Goal: Navigation & Orientation: Find specific page/section

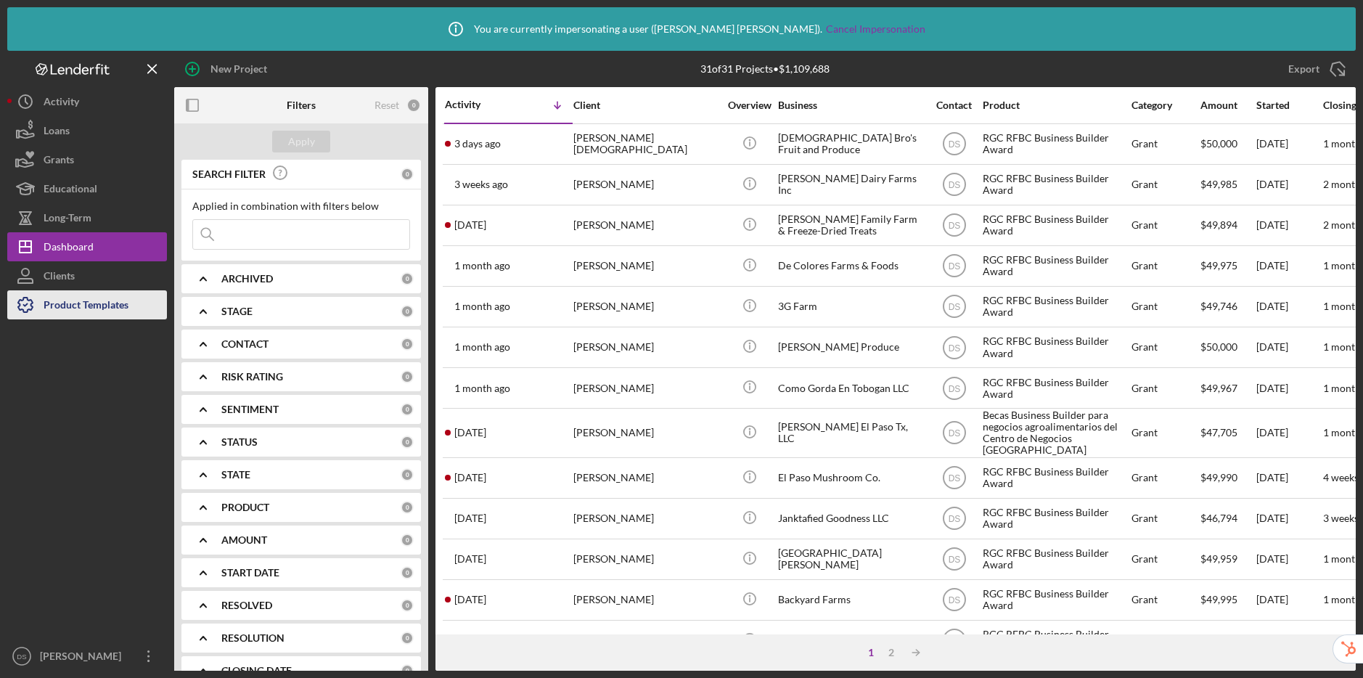
click at [51, 302] on div "Product Templates" at bounding box center [86, 306] width 85 height 33
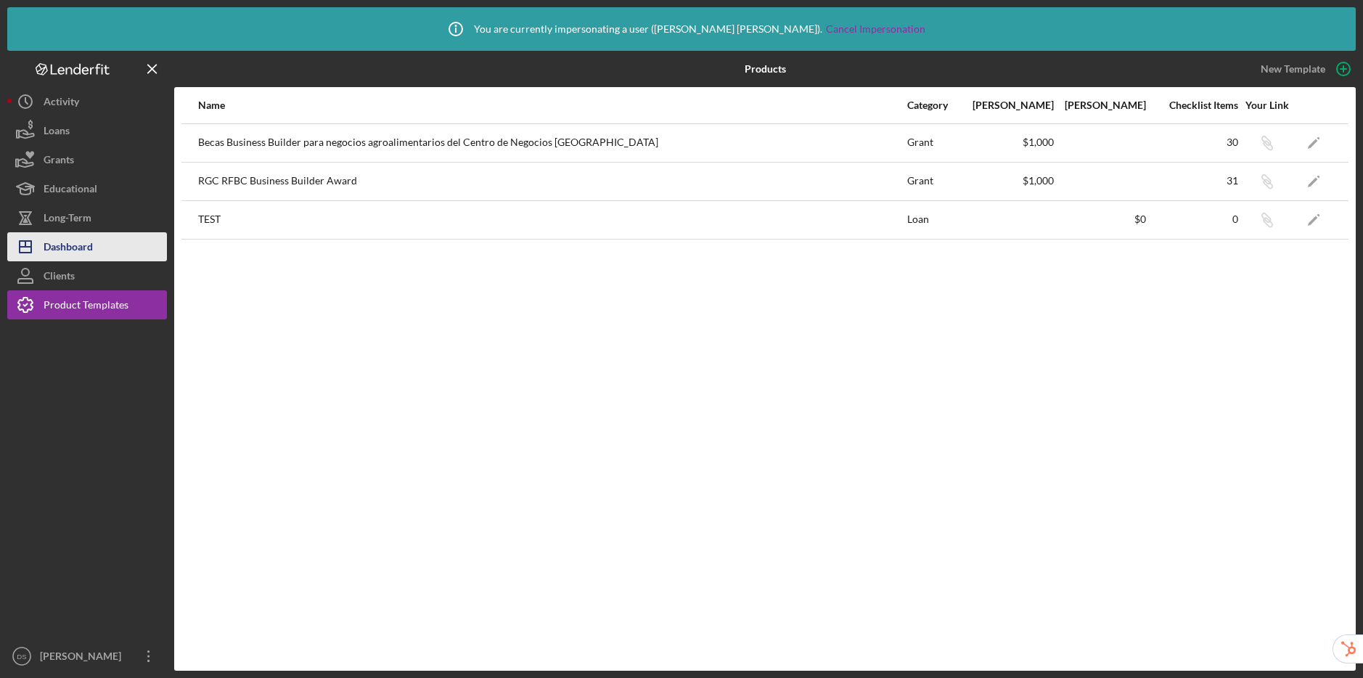
click at [70, 250] on div "Dashboard" at bounding box center [68, 248] width 49 height 33
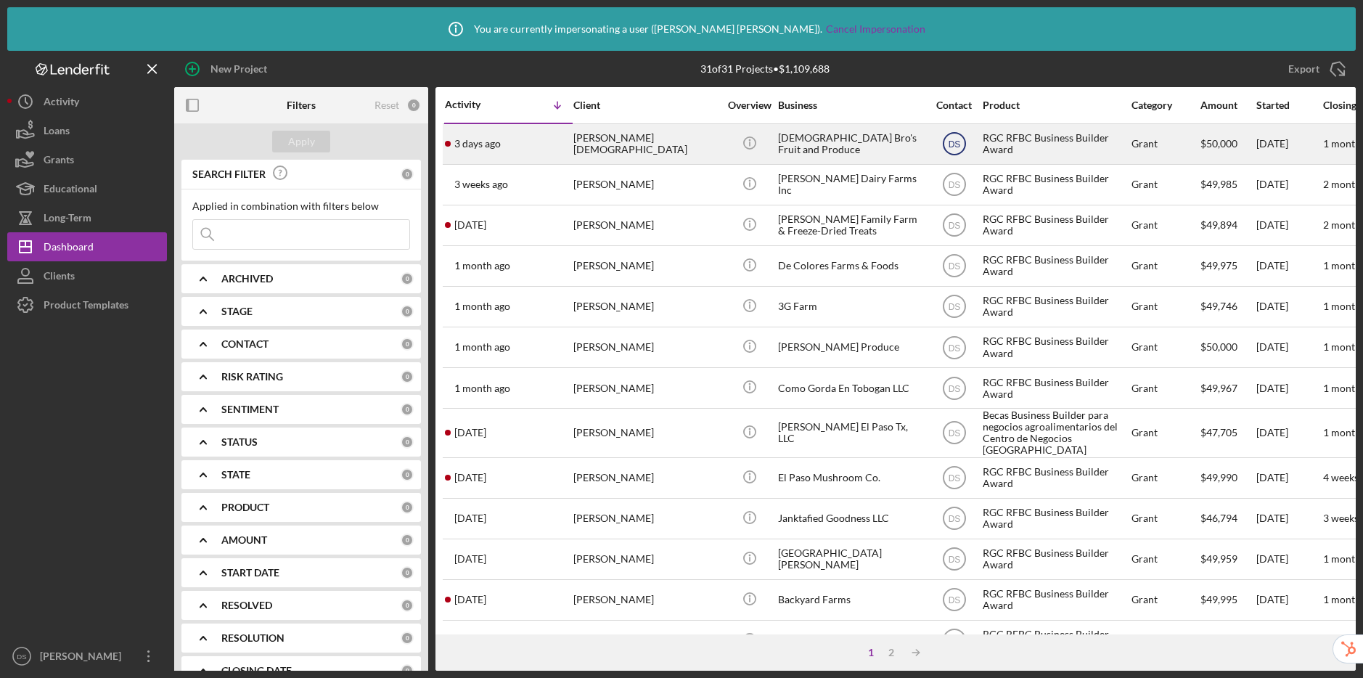
click at [957, 147] on text "DS" at bounding box center [954, 144] width 12 height 10
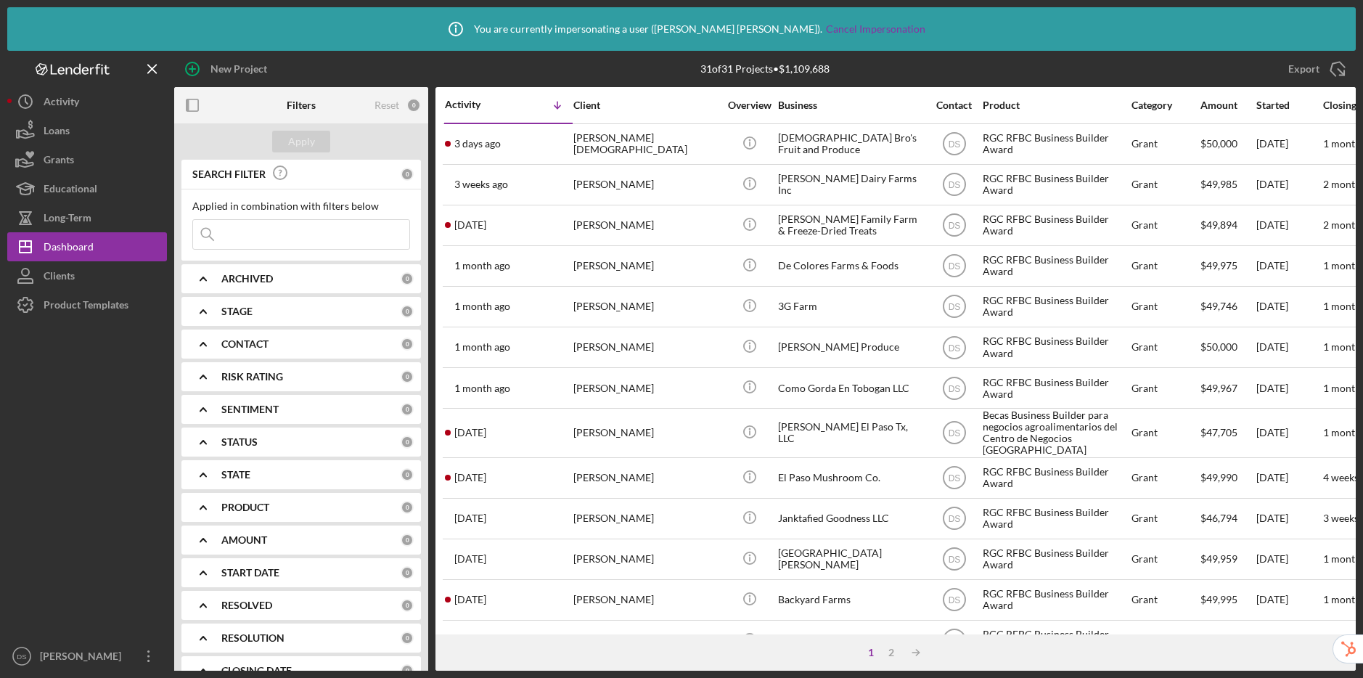
click at [1080, 62] on div "Export Icon/Export" at bounding box center [1158, 69] width 394 height 36
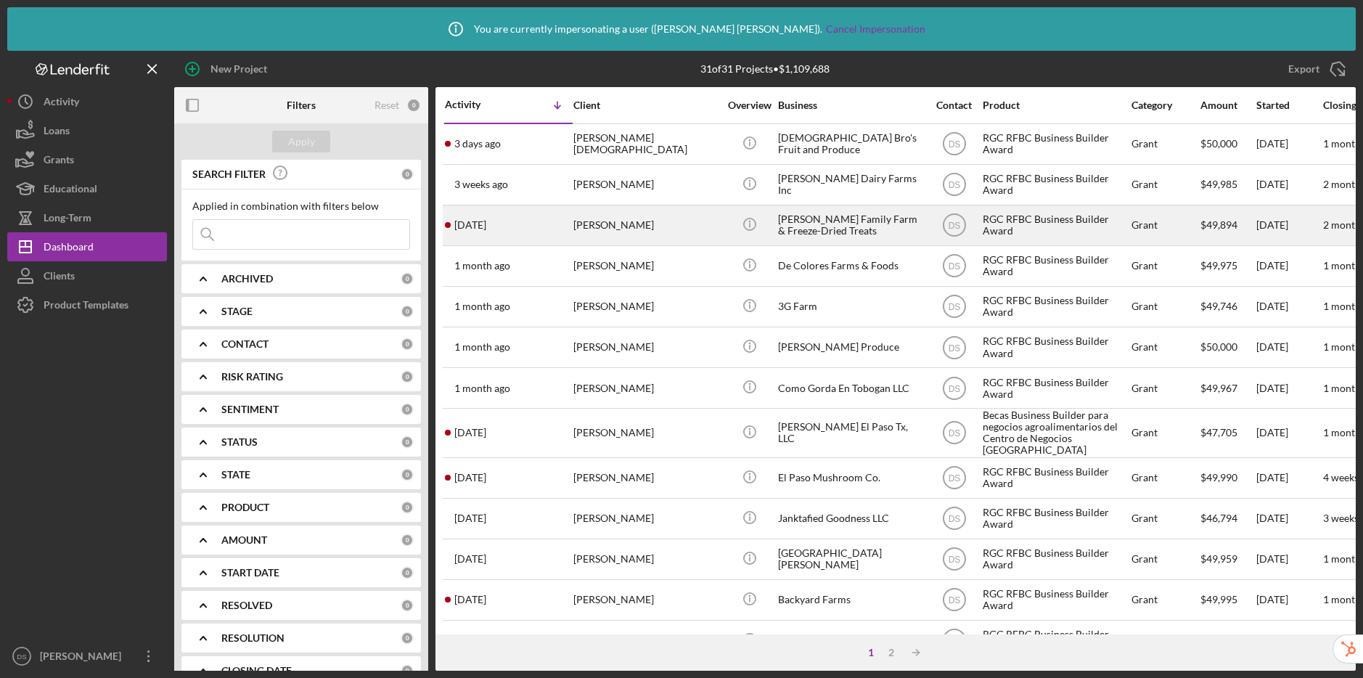
scroll to position [533, 0]
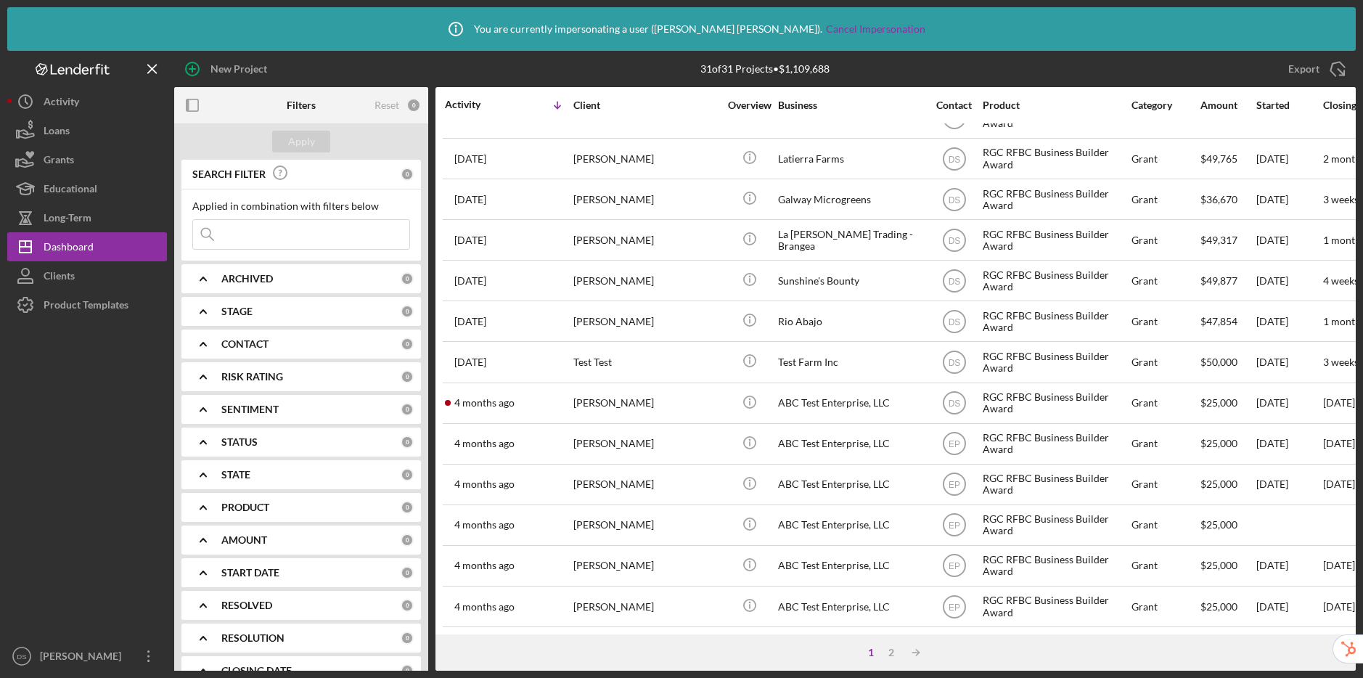
click at [1110, 49] on div "Icon/Info You are currently impersonating a user ( [PERSON_NAME] ). Cancel Impe…" at bounding box center [681, 29] width 1348 height 44
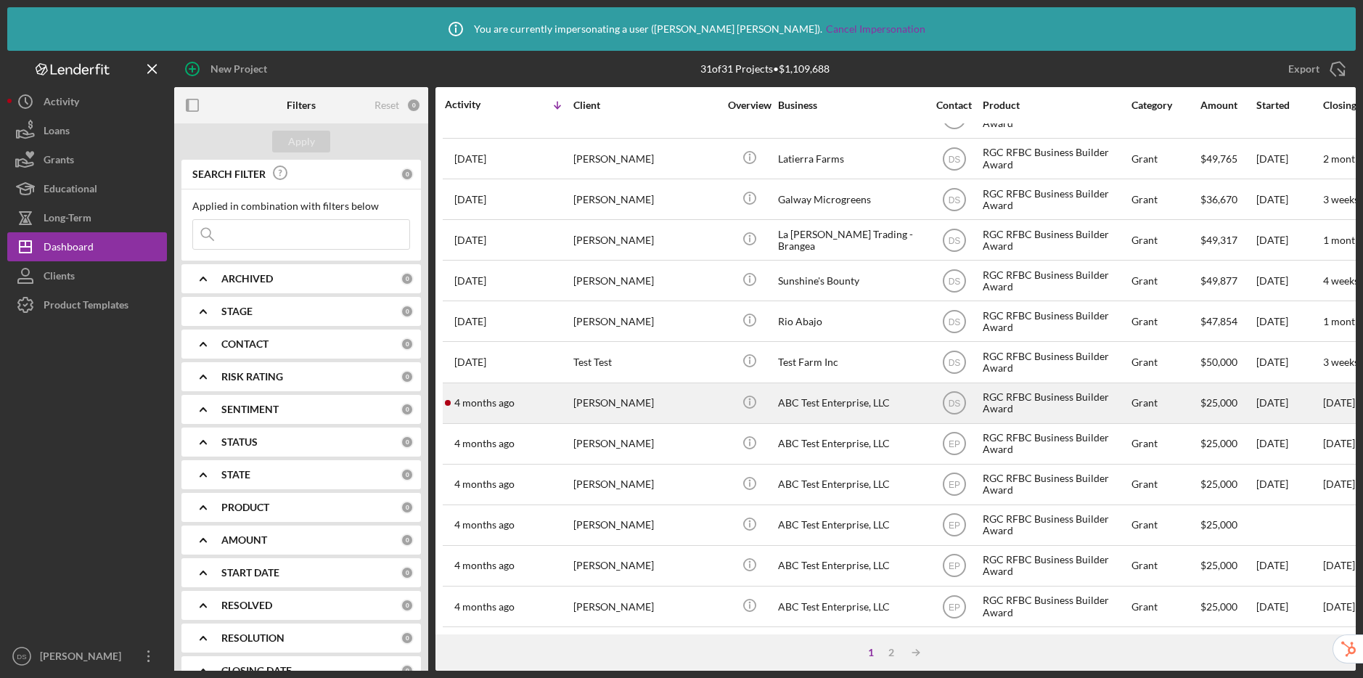
click at [1045, 394] on div "RGC RFBC Business Builder Award" at bounding box center [1054, 403] width 145 height 38
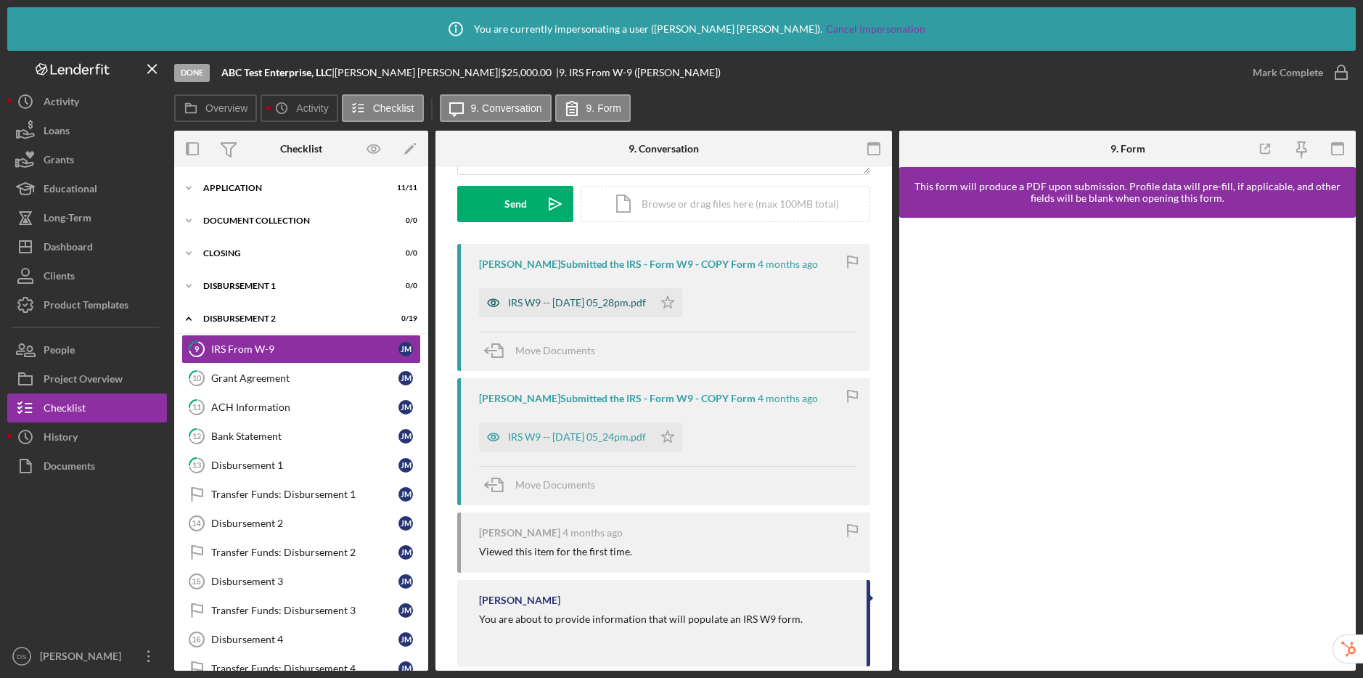
scroll to position [232, 0]
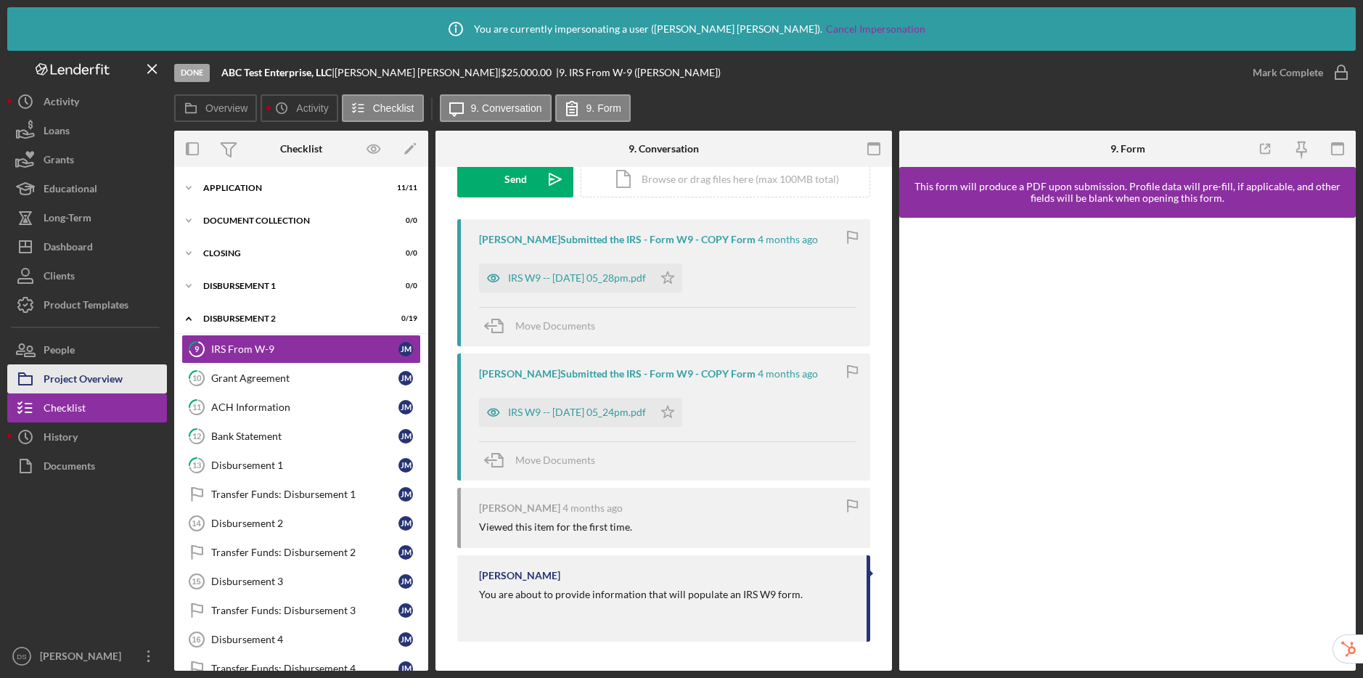
click at [78, 371] on div "Project Overview" at bounding box center [83, 380] width 79 height 33
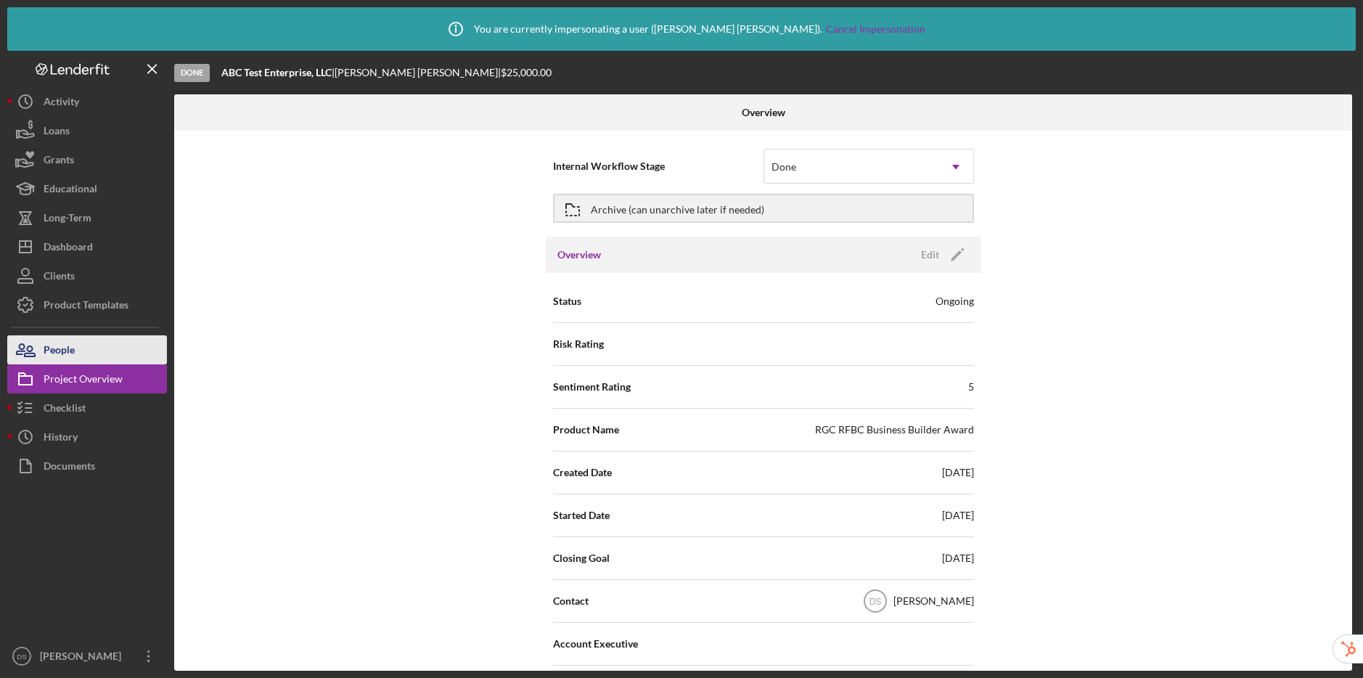
click at [78, 353] on button "People" at bounding box center [87, 349] width 160 height 29
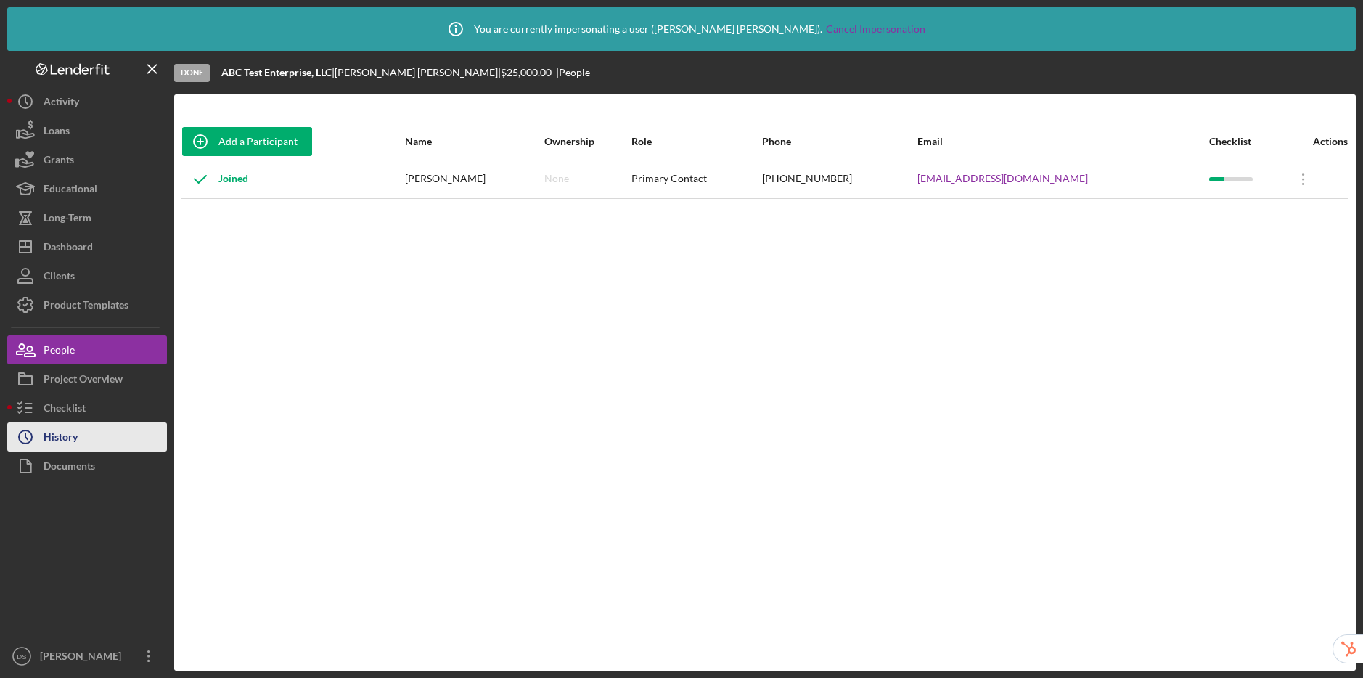
click at [72, 435] on div "History" at bounding box center [61, 438] width 34 height 33
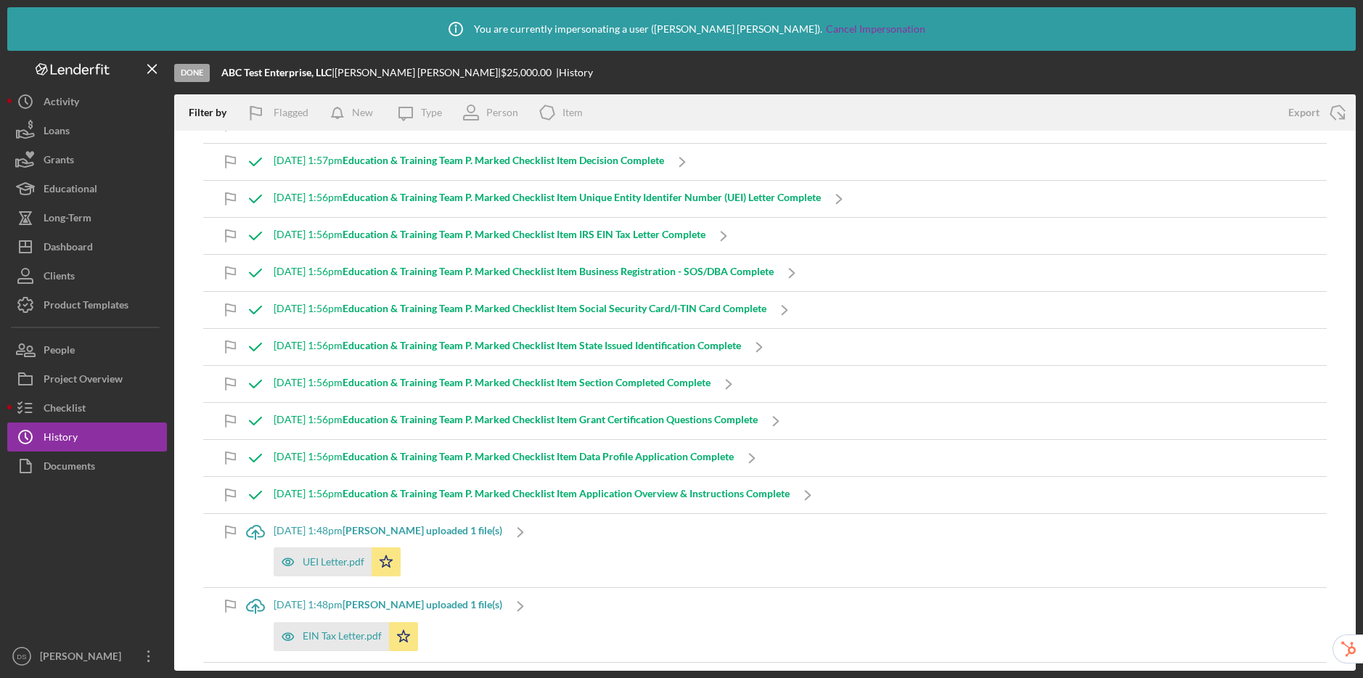
scroll to position [1117, 0]
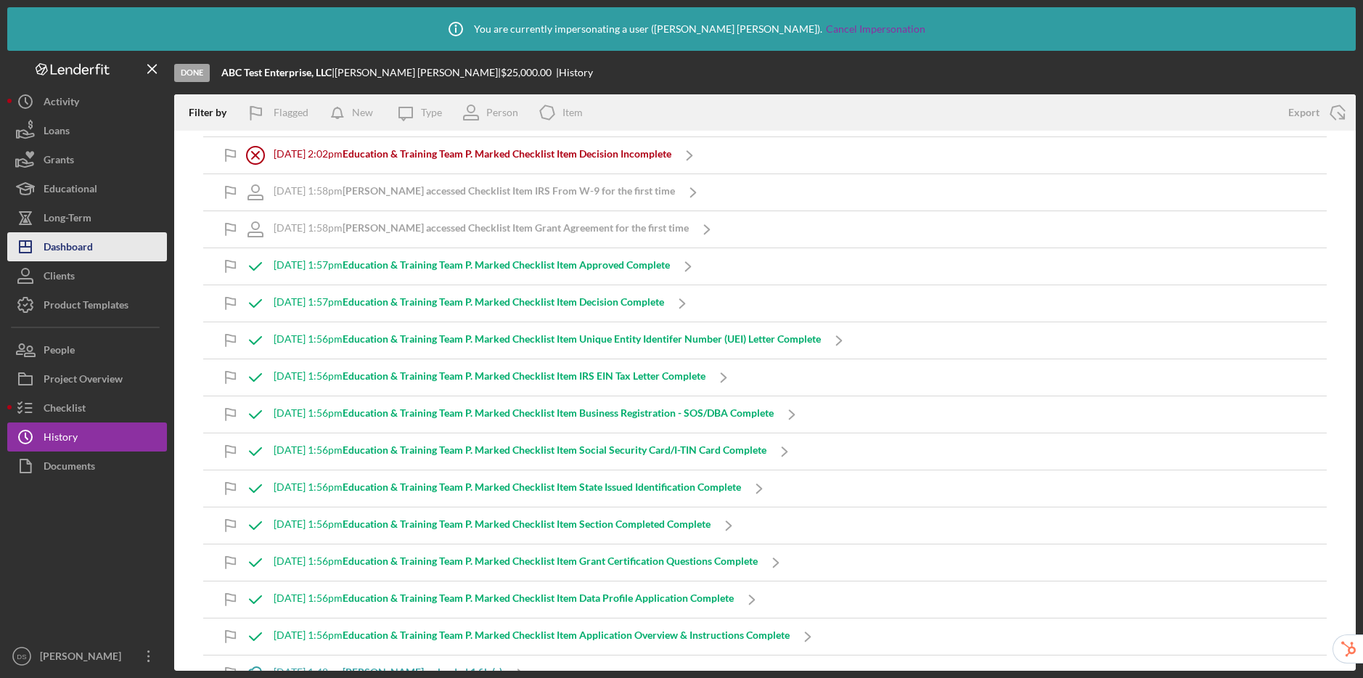
click at [116, 255] on button "Icon/Dashboard Dashboard" at bounding box center [87, 246] width 160 height 29
